Goal: Information Seeking & Learning: Understand process/instructions

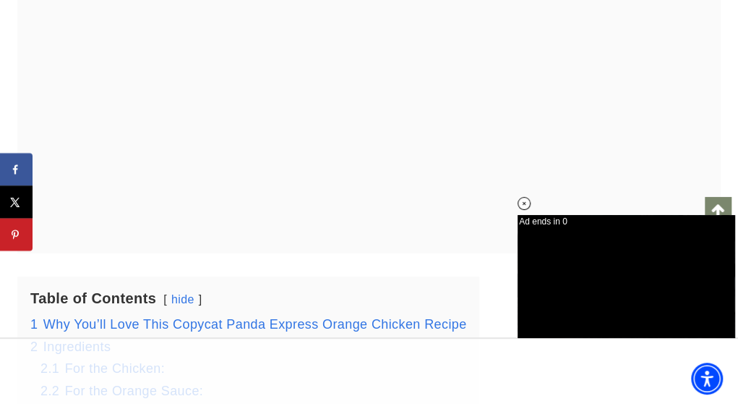
scroll to position [2025, 0]
